Goal: Task Accomplishment & Management: Complete application form

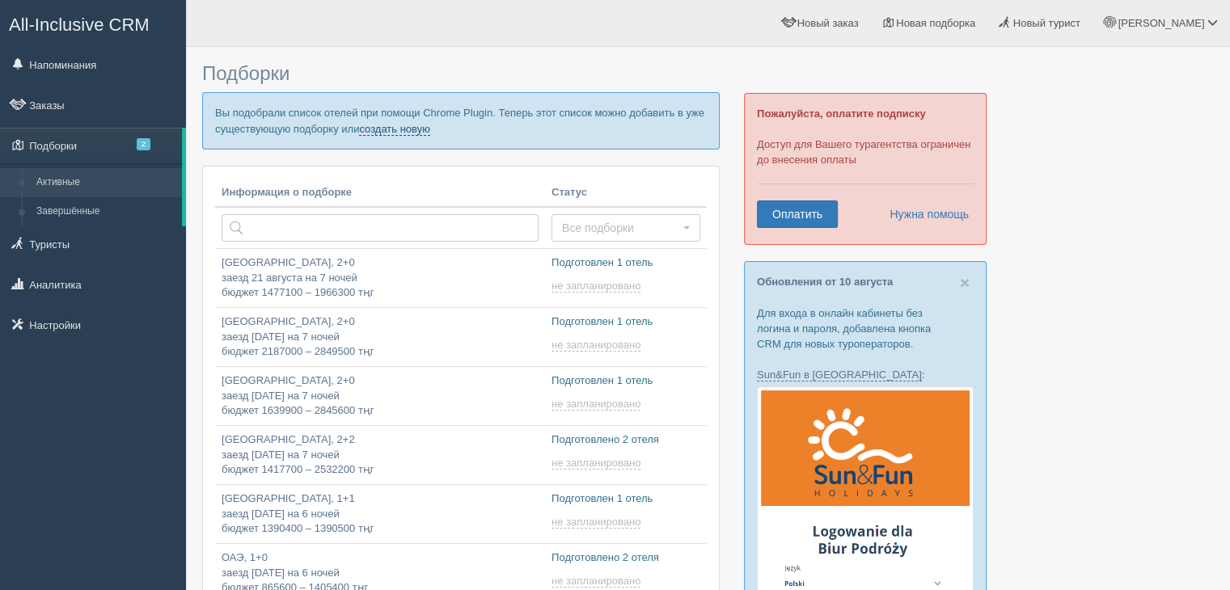
click at [415, 127] on link "создать новую" at bounding box center [394, 129] width 71 height 13
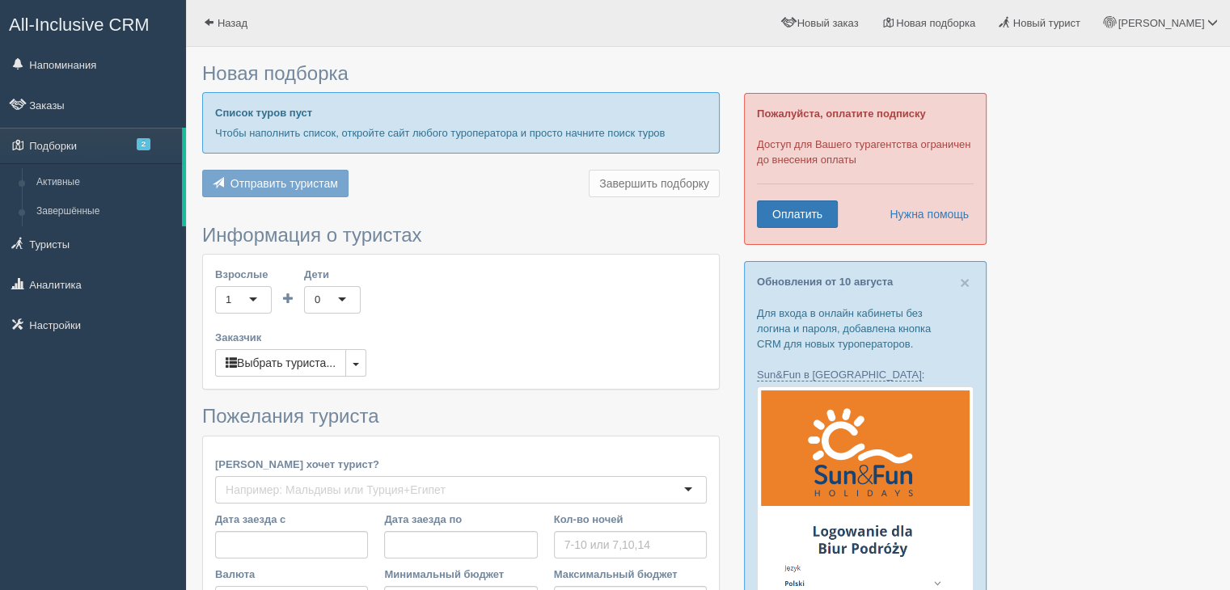
type input "7"
type input "1559900"
type input "2076700"
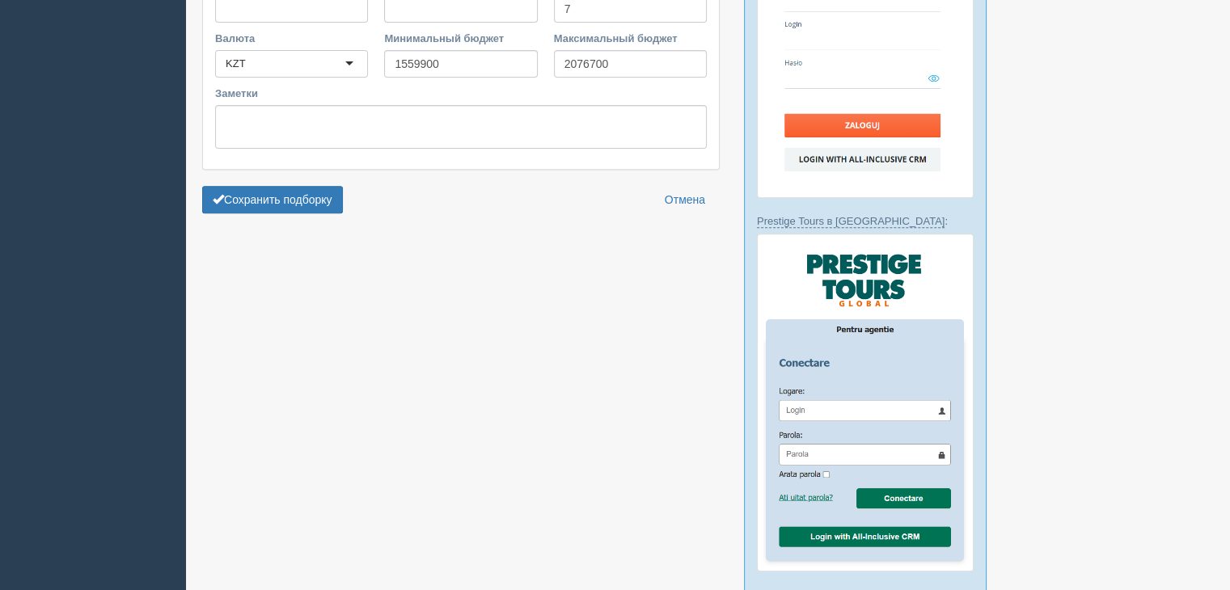
scroll to position [348, 0]
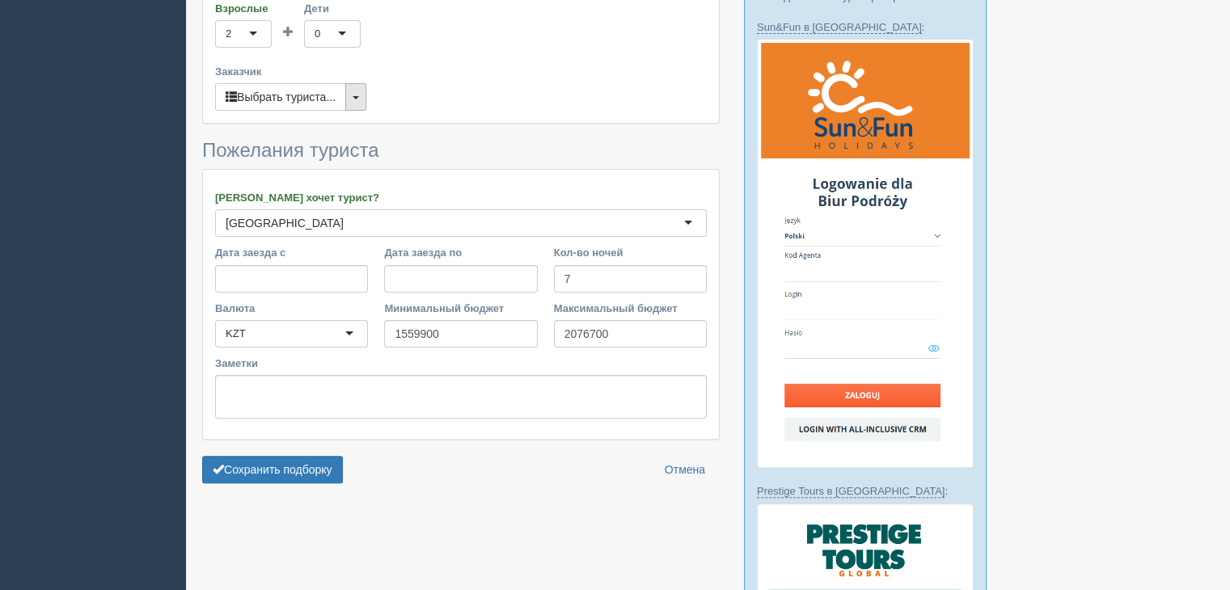
click at [366, 91] on button "button" at bounding box center [355, 96] width 21 height 27
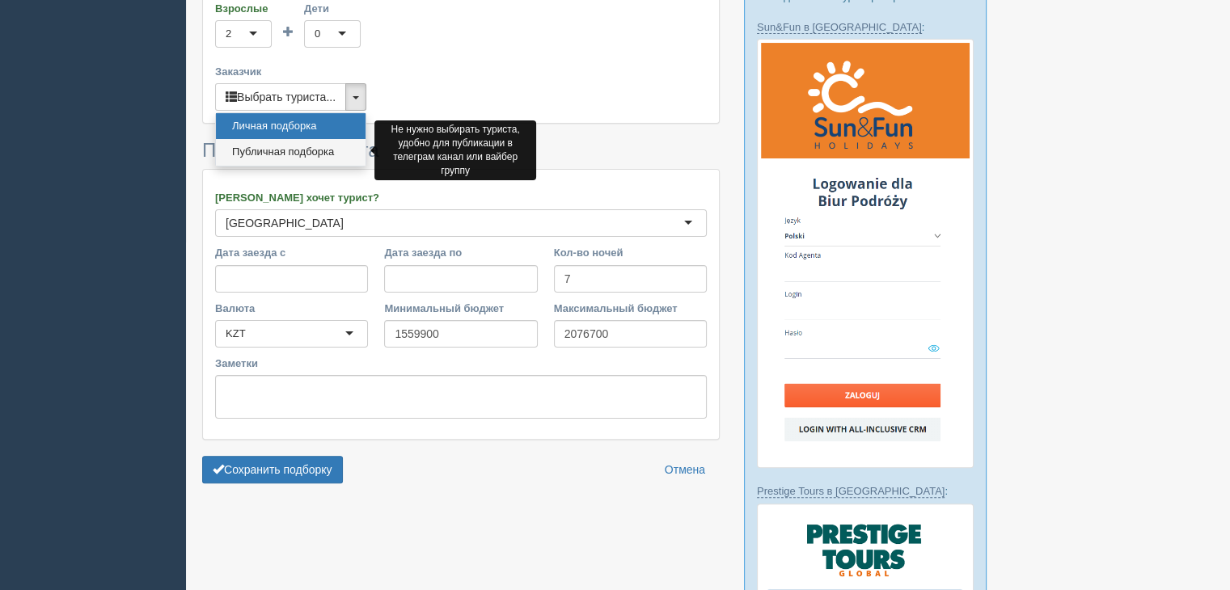
click at [317, 143] on link "Публичная подборка" at bounding box center [291, 152] width 150 height 27
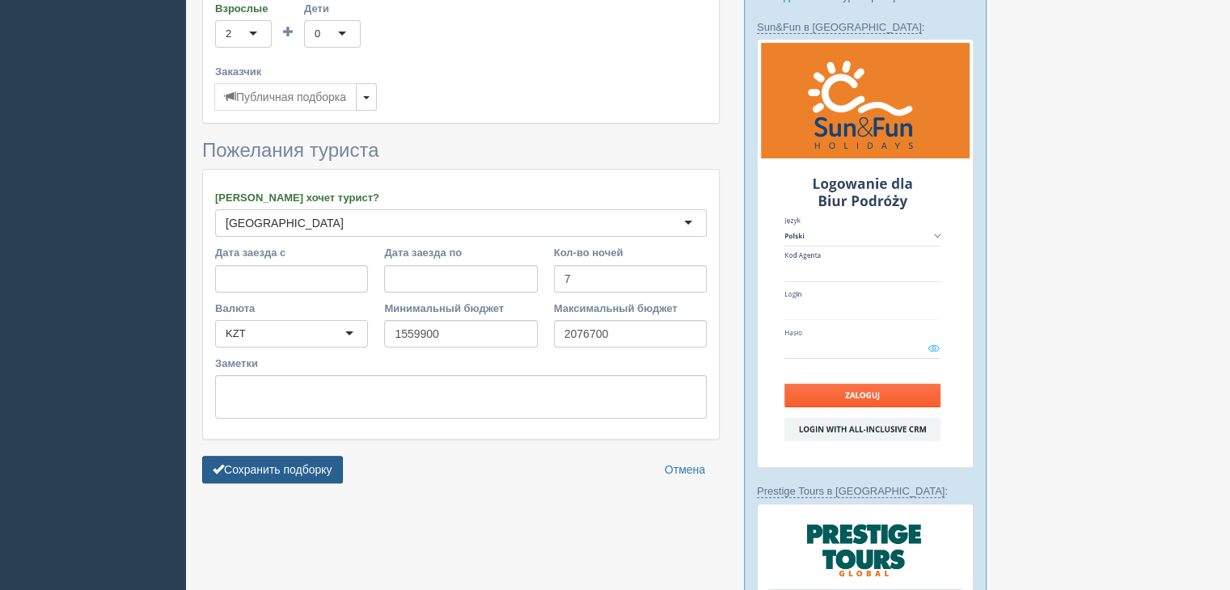
click at [330, 460] on button "Сохранить подборку" at bounding box center [272, 469] width 141 height 27
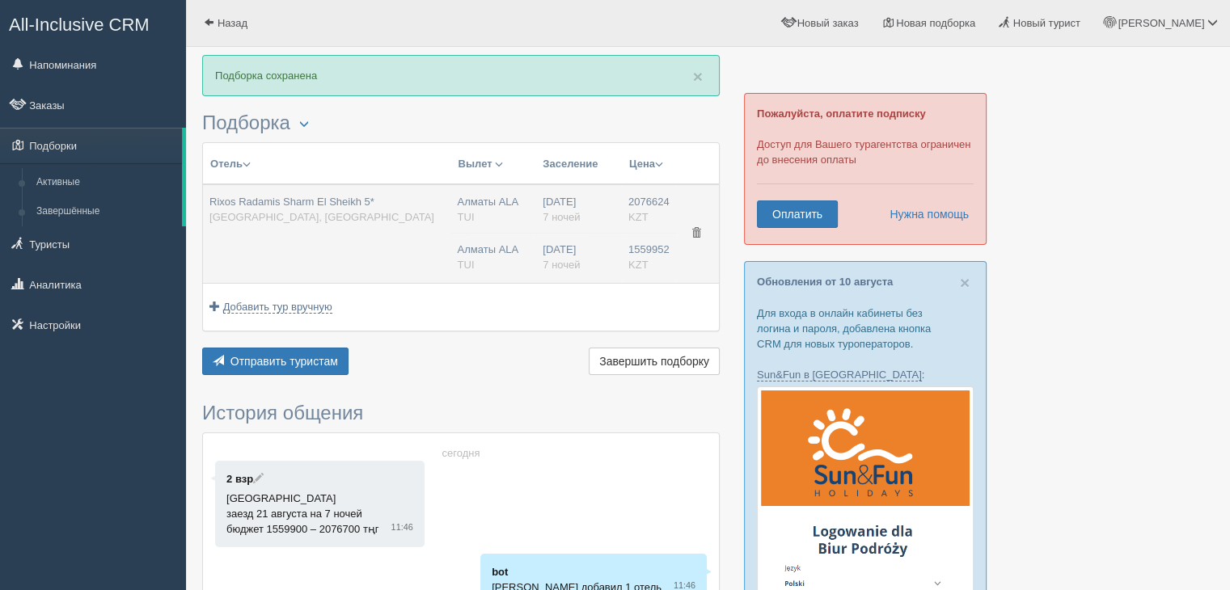
click at [383, 213] on div "Rixos Radamis Sharm El Sheikh 5* [GEOGRAPHIC_DATA], [GEOGRAPHIC_DATA]" at bounding box center [326, 210] width 235 height 30
type input "Rixos Radamis Sharm El Sheikh 5*"
type input "[GEOGRAPHIC_DATA]"
type input "Шарм-эль-Шейх"
type input "2076624.00"
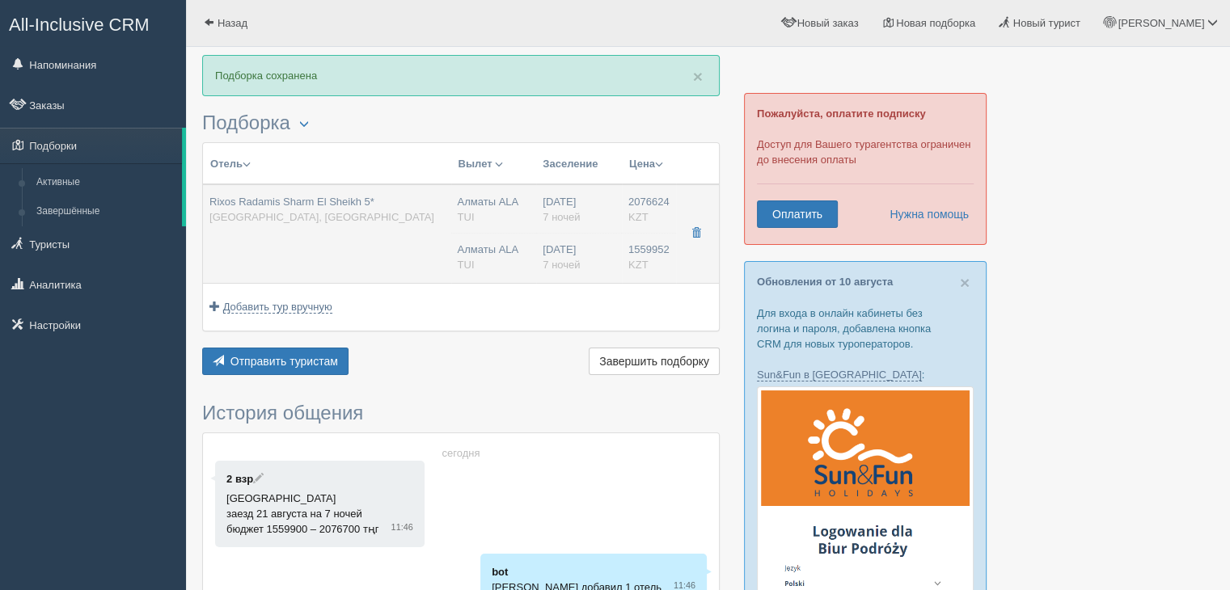
type input "Алматы ALA"
type input "Шарм-эль-Шейх SSH"
type input "12:55"
type input "17:00"
type input "Air Astana"
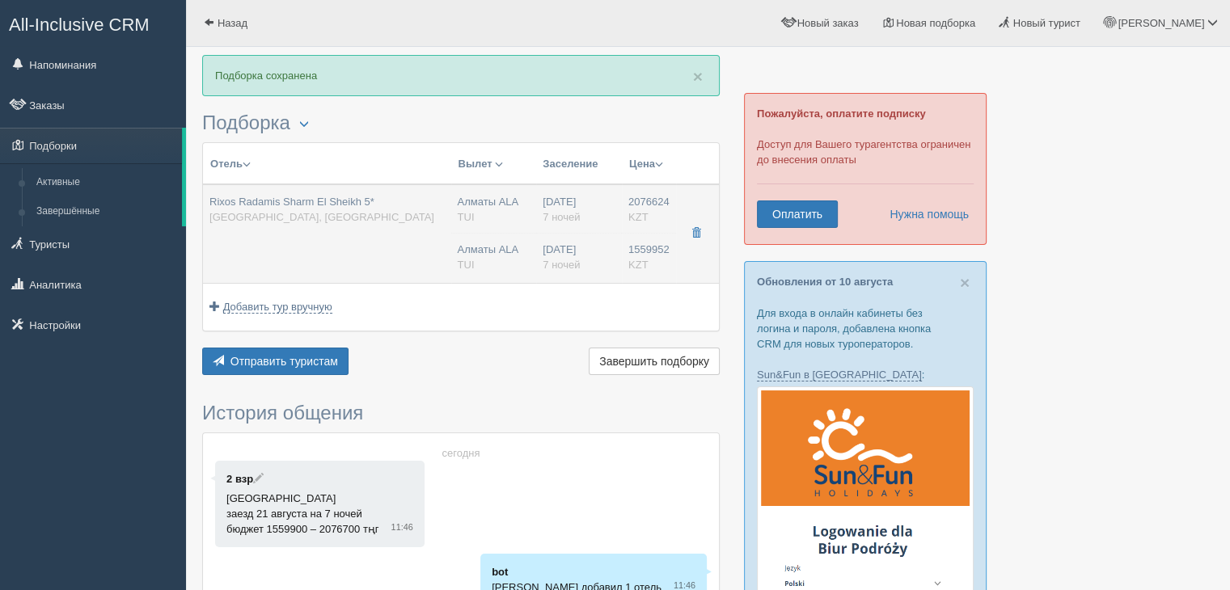
type input "18:00"
type input "01:55"
type input "7"
type input "SUPERIOR ROOM BLUE PLANET"
type input "Ultra All Inclusive"
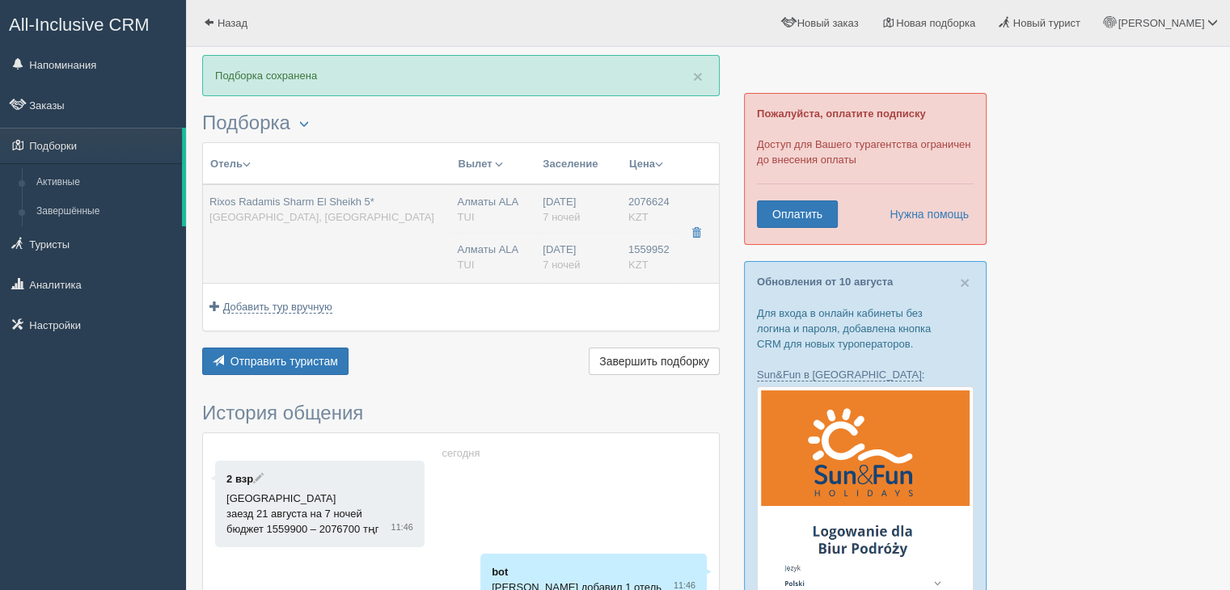
type input "TUI"
type input "[URL][DOMAIN_NAME]"
type input "1559952.00"
type input "Алматы ALA"
type input "Шарм-эль-Шейх SSH"
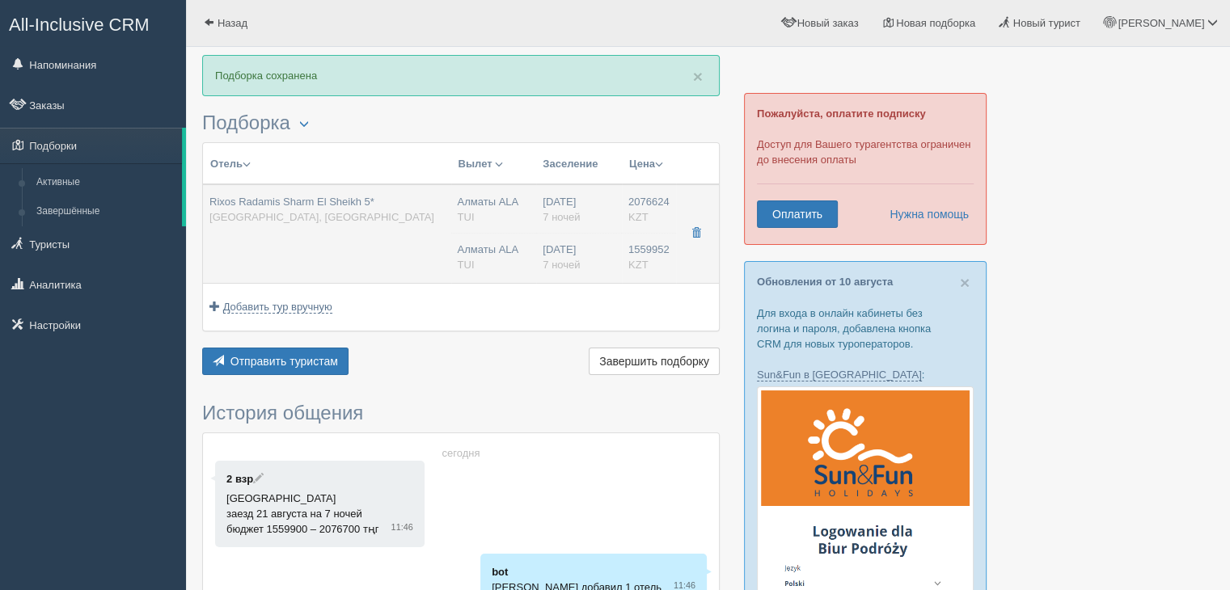
type input "12:55"
type input "17:00"
type input "Air Astana"
type input "18:00"
type input "01:55"
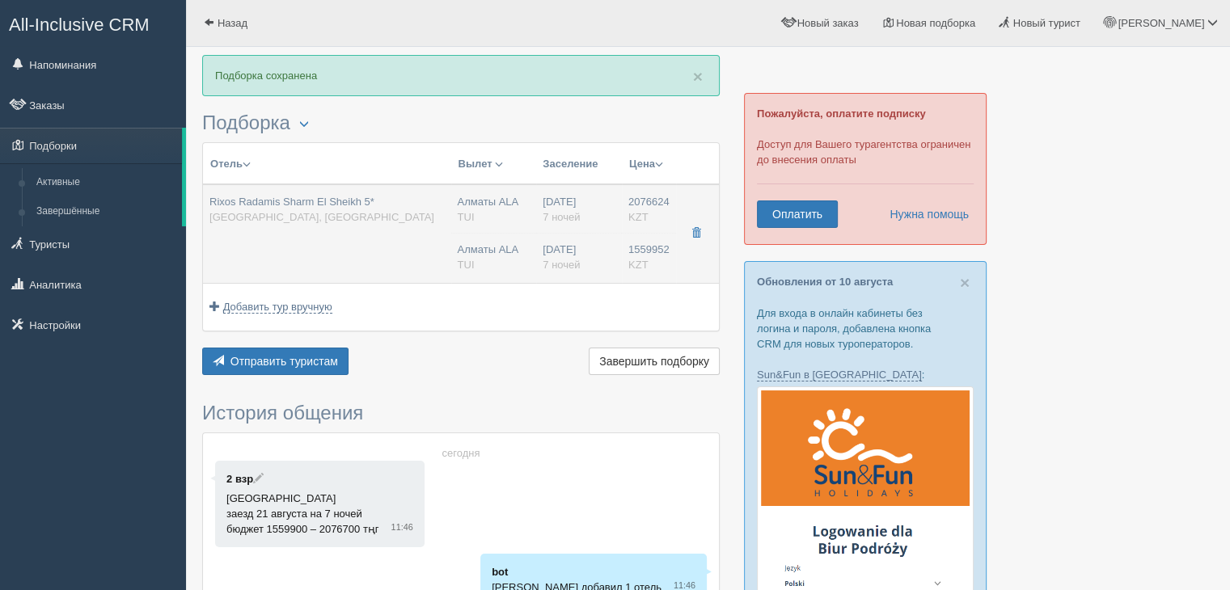
type input "7"
type input "SUPERIOR ROOM BLUE PLANET"
type input "Ultra All Inclusive"
type input "TUI"
type input "[URL][DOMAIN_NAME]"
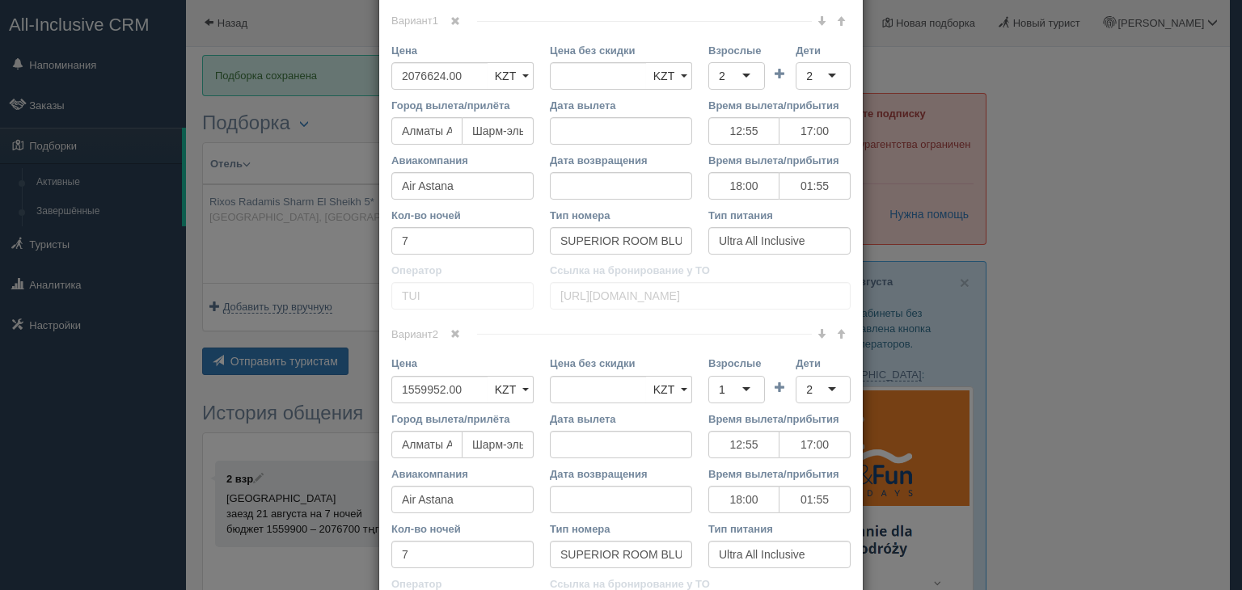
scroll to position [775, 0]
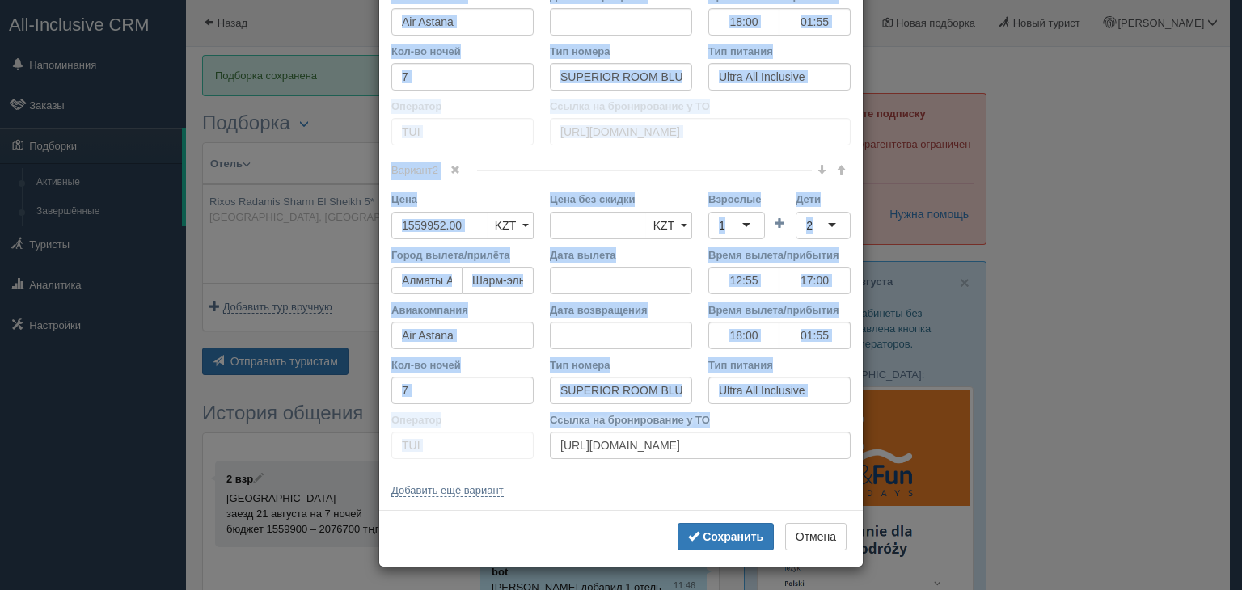
drag, startPoint x: 382, startPoint y: 109, endPoint x: 774, endPoint y: 411, distance: 495.1
copy div "Loremi do sitam con adipisc Elit seddo (eiusmo te incididu) Ut laboree dolorema…"
